Goal: Find specific page/section: Find specific page/section

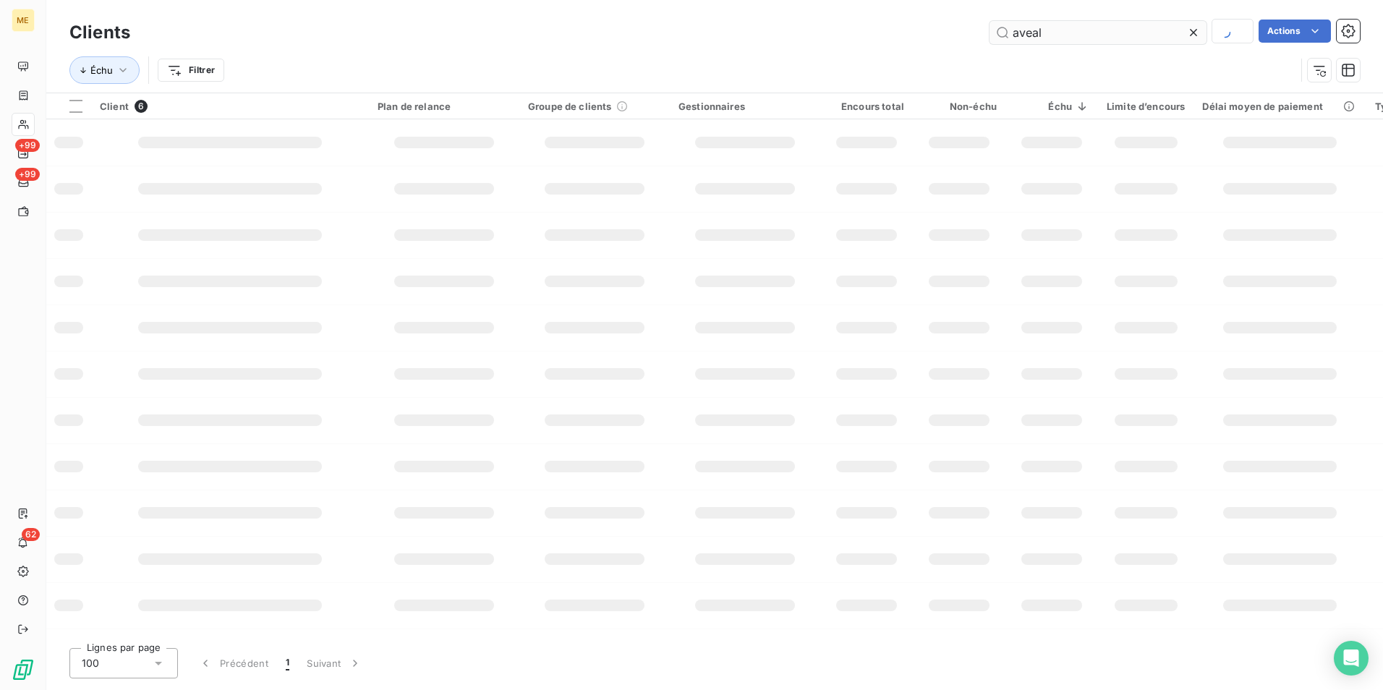
click at [1095, 38] on input "aveal" at bounding box center [1097, 32] width 217 height 23
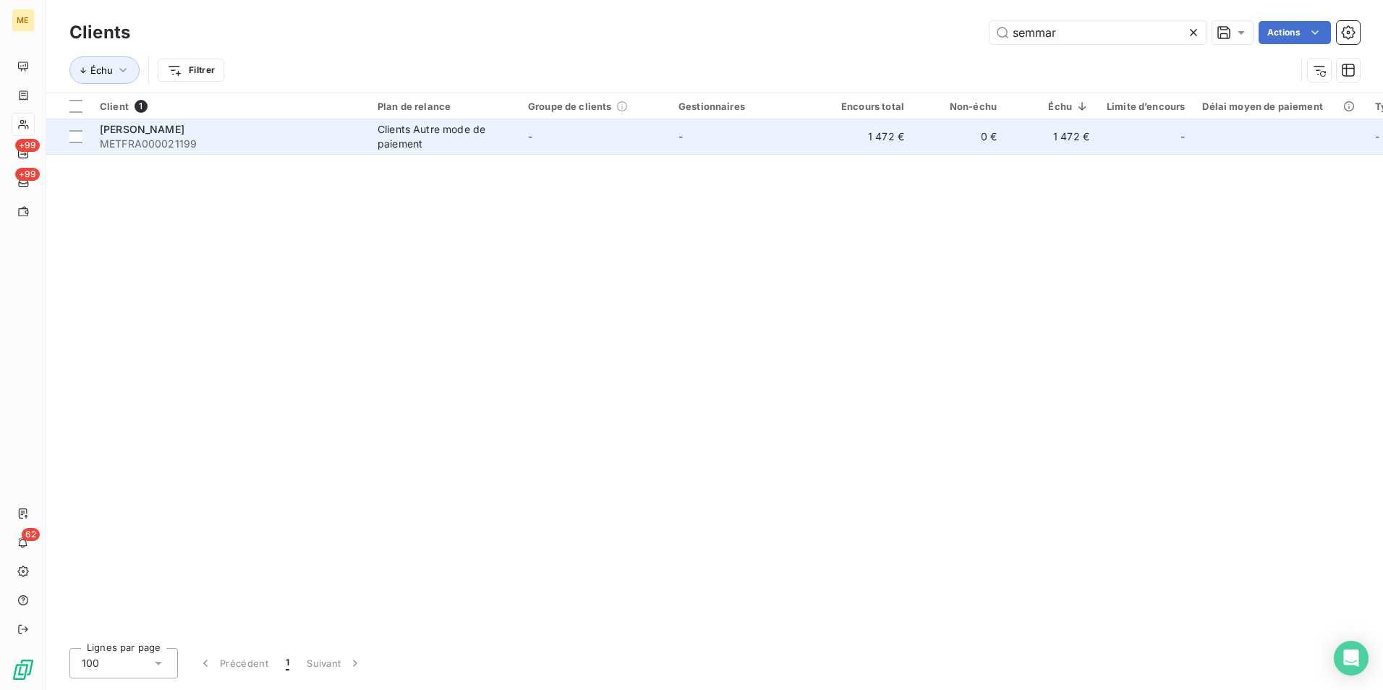
type input "semmar"
click at [325, 139] on span "METFRA000021199" at bounding box center [230, 144] width 260 height 14
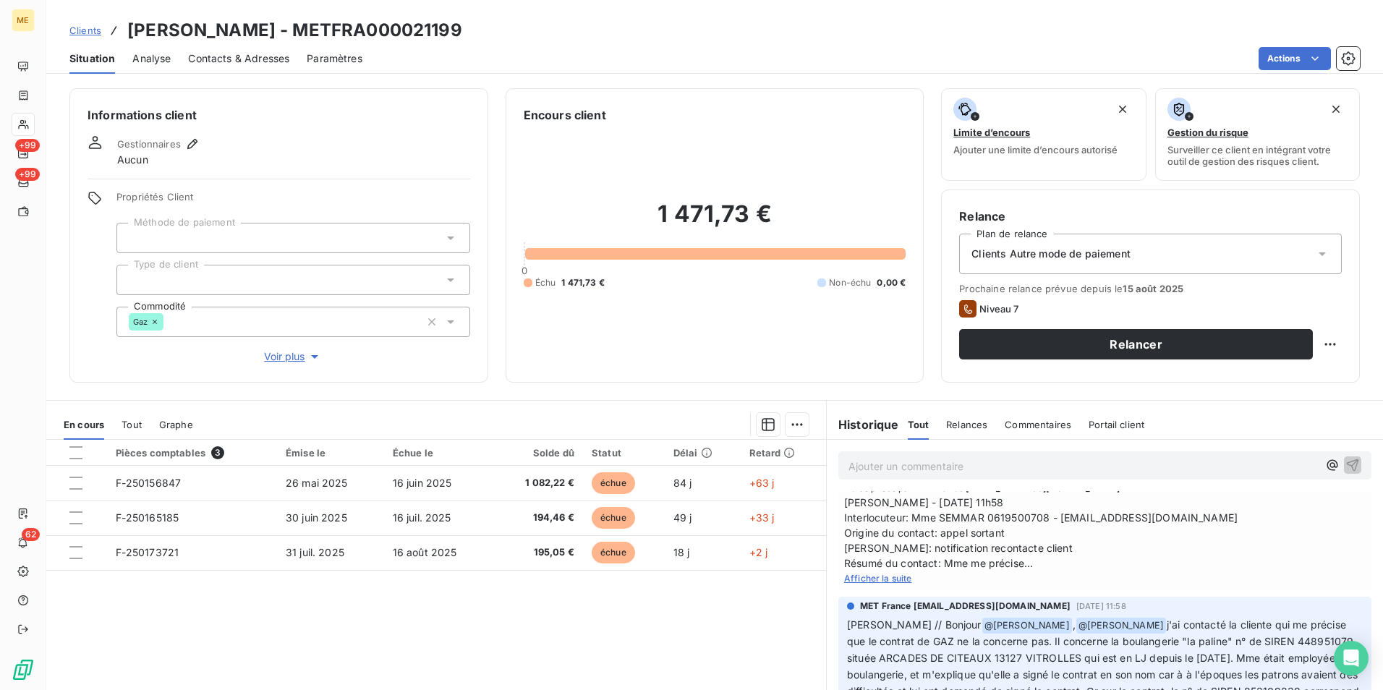
scroll to position [434, 0]
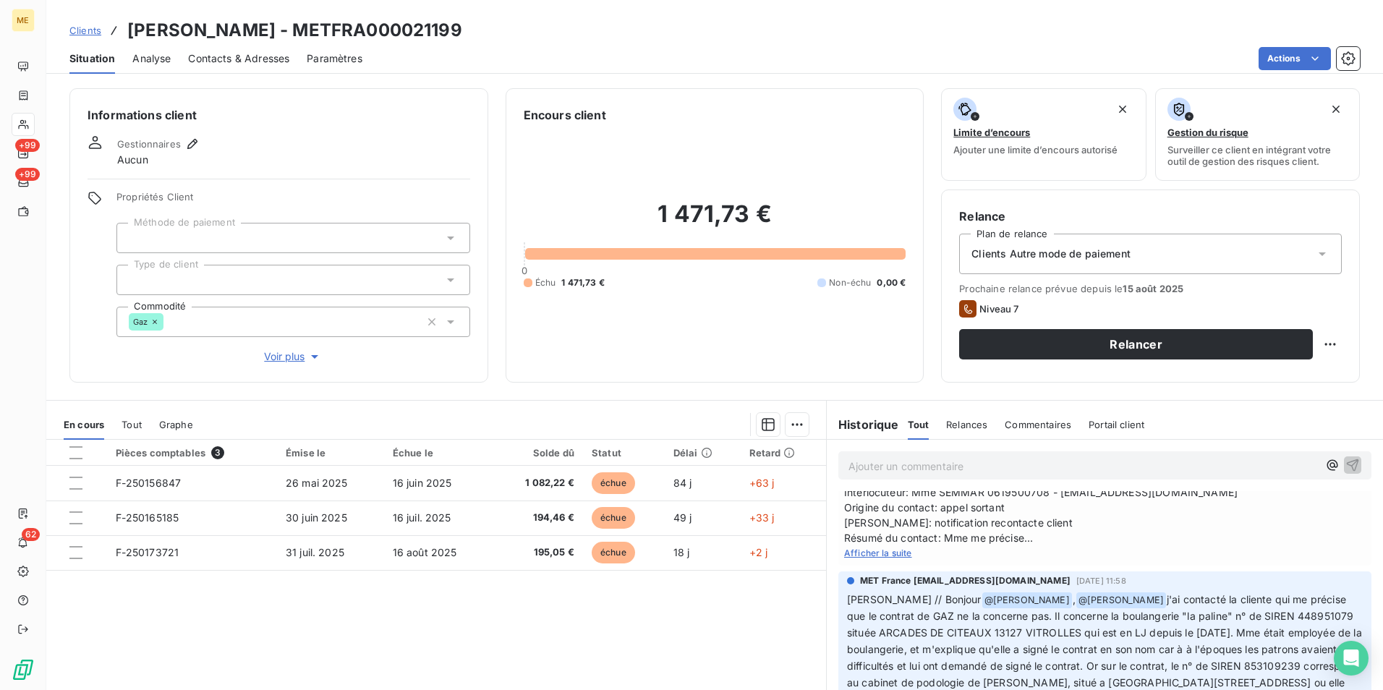
drag, startPoint x: 488, startPoint y: 19, endPoint x: 307, endPoint y: 17, distance: 180.8
click at [307, 17] on div "Clients [PERSON_NAME] - METFRA000021199" at bounding box center [714, 30] width 1336 height 26
copy h3 "METFRA000021199"
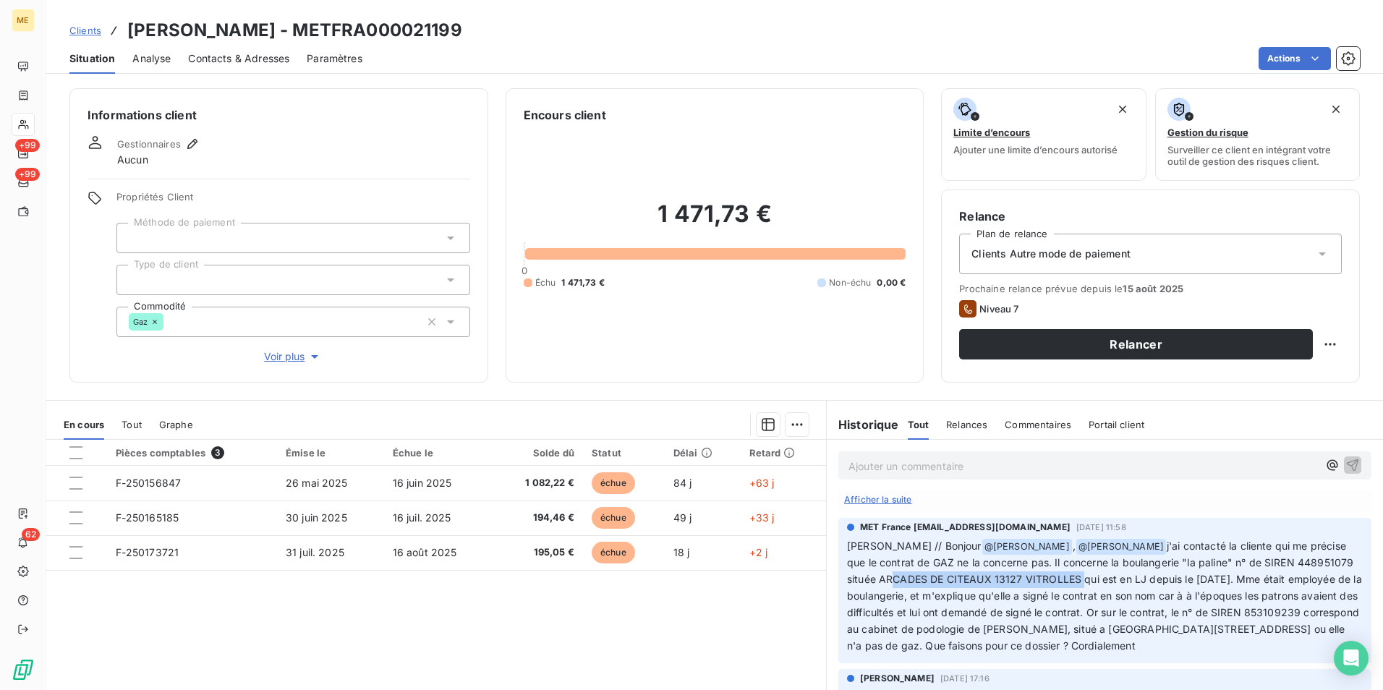
drag, startPoint x: 846, startPoint y: 568, endPoint x: 1039, endPoint y: 569, distance: 193.1
click at [1039, 569] on span "j'ai contacté la cliente qui me précise que le contrat de GAZ ne la concerne pa…" at bounding box center [1106, 595] width 518 height 112
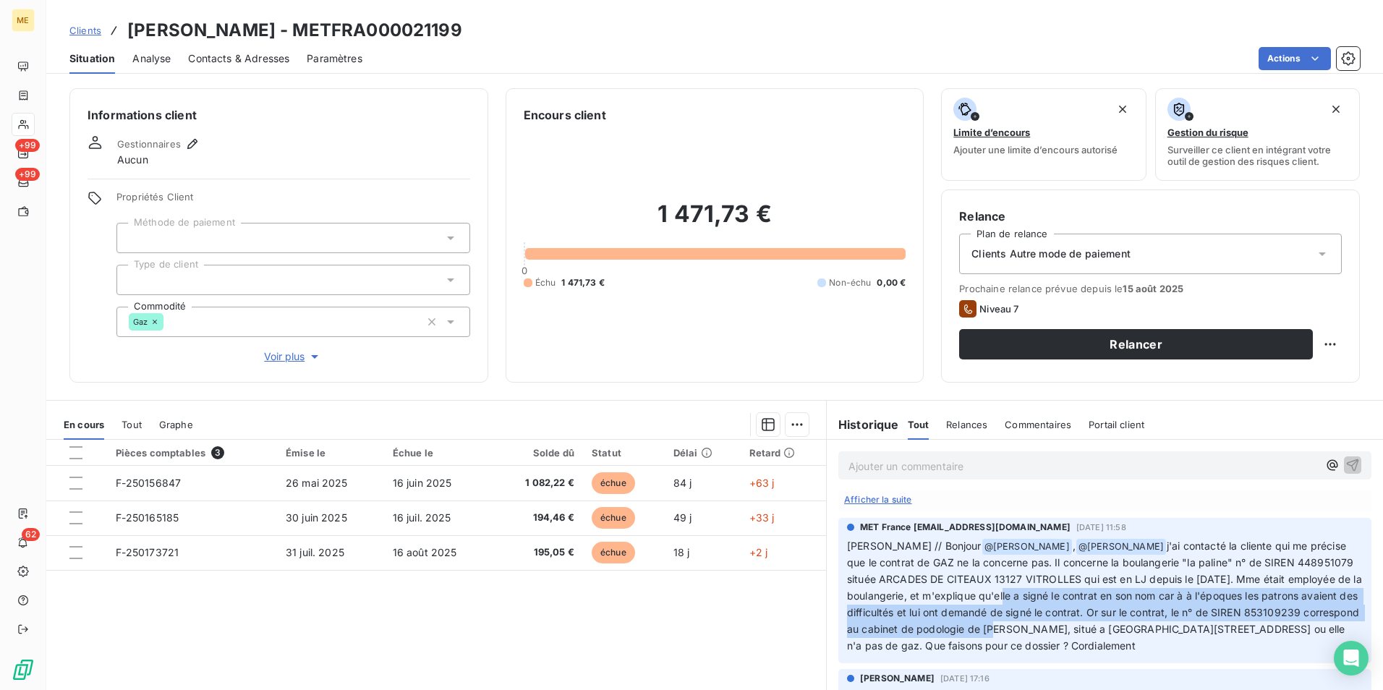
drag, startPoint x: 984, startPoint y: 578, endPoint x: 1078, endPoint y: 612, distance: 100.0
click at [1078, 612] on span "j'ai contacté la cliente qui me précise que le contrat de GAZ ne la concerne pa…" at bounding box center [1106, 595] width 518 height 112
